Goal: Transaction & Acquisition: Purchase product/service

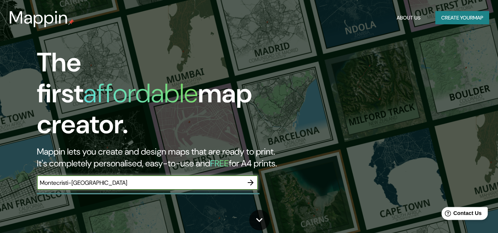
type input "Montecristi-[GEOGRAPHIC_DATA]"
click at [467, 215] on span "Contact Us" at bounding box center [467, 213] width 28 height 6
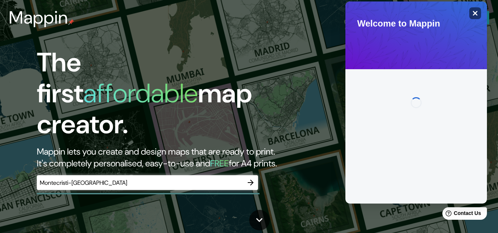
click at [474, 13] on icon "Close" at bounding box center [475, 13] width 6 height 6
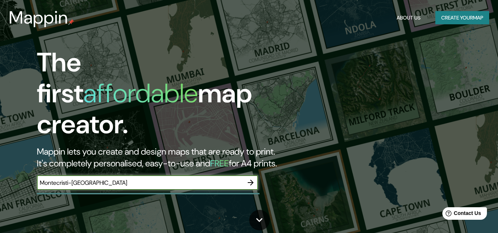
click at [102, 179] on input "Montecristi-[GEOGRAPHIC_DATA]" at bounding box center [140, 183] width 206 height 8
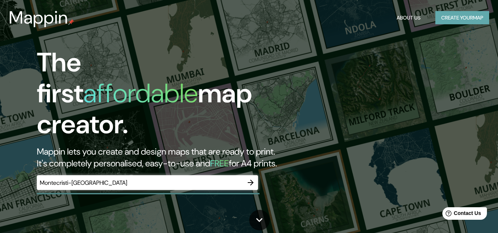
click at [468, 15] on button "Create your map" at bounding box center [462, 18] width 54 height 14
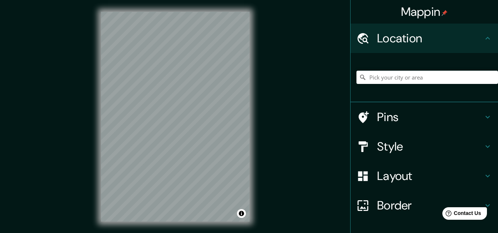
click at [483, 40] on icon at bounding box center [487, 38] width 9 height 9
click at [389, 76] on input "Pick your city or area" at bounding box center [427, 77] width 142 height 13
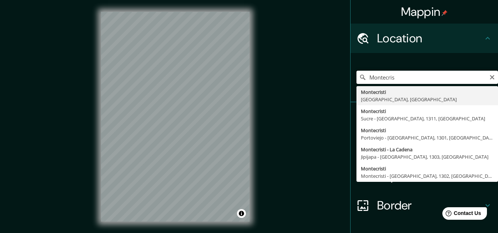
click at [378, 79] on input "Montecris" at bounding box center [427, 77] width 142 height 13
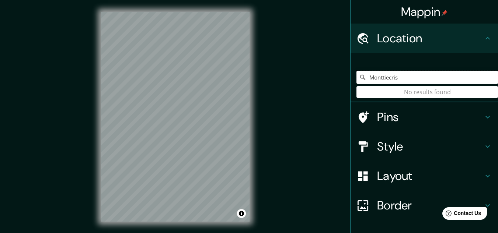
click at [394, 80] on input "Monttiecris" at bounding box center [427, 77] width 142 height 13
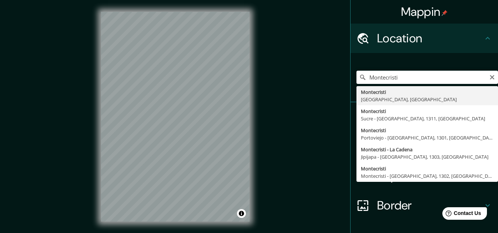
type input "Montecristi, [GEOGRAPHIC_DATA], [GEOGRAPHIC_DATA]"
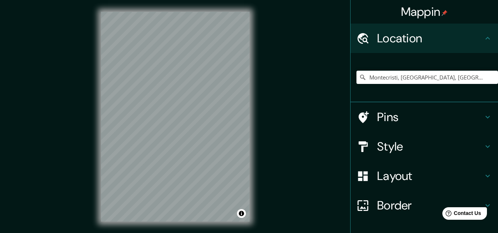
click at [485, 115] on icon at bounding box center [487, 117] width 9 height 9
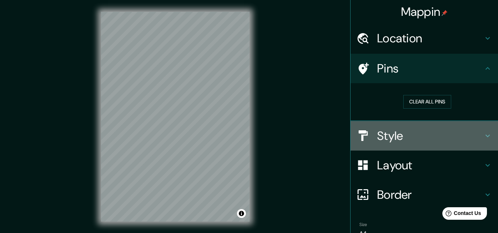
click at [483, 133] on icon at bounding box center [487, 136] width 9 height 9
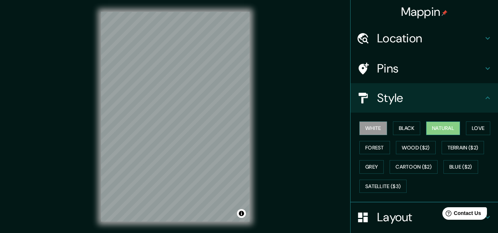
click at [436, 127] on button "Natural" at bounding box center [443, 129] width 34 height 14
